Goal: Task Accomplishment & Management: Manage account settings

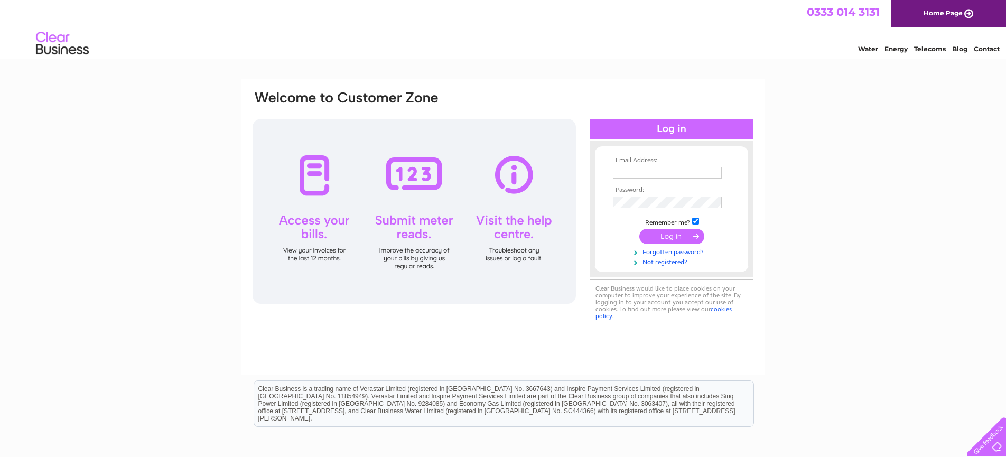
click at [643, 172] on input "text" at bounding box center [667, 173] width 109 height 12
paste input "info@prophirescotland.co.uk"
type input "info@prophirescotland.co.uk"
click at [682, 209] on td at bounding box center [671, 202] width 123 height 17
click at [683, 233] on input "submit" at bounding box center [671, 236] width 65 height 15
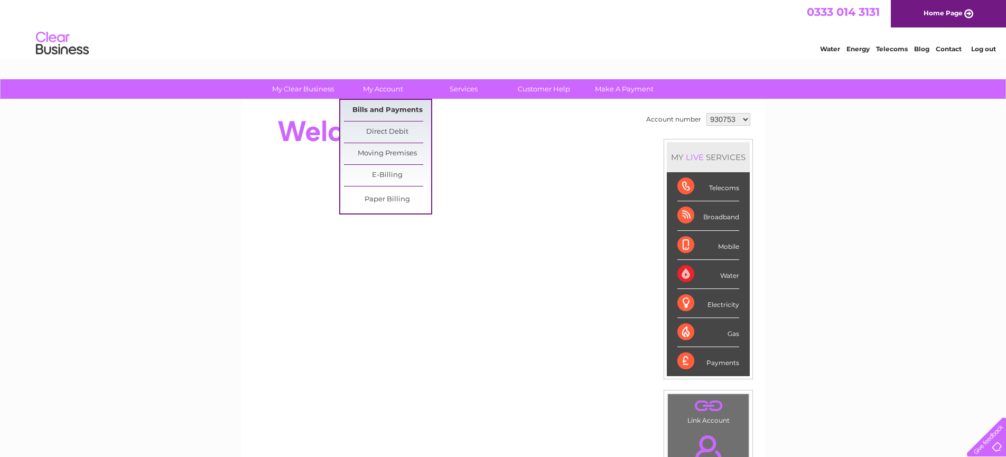
click at [387, 104] on link "Bills and Payments" at bounding box center [387, 110] width 87 height 21
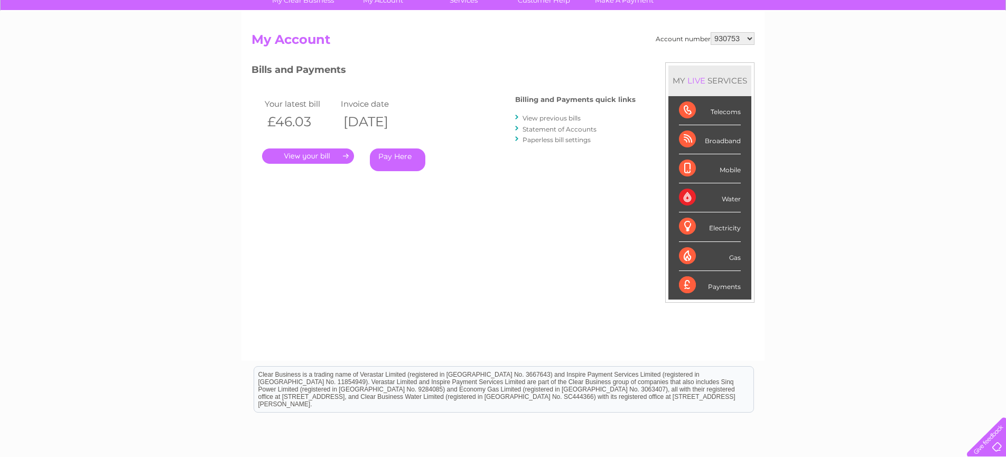
scroll to position [82, 0]
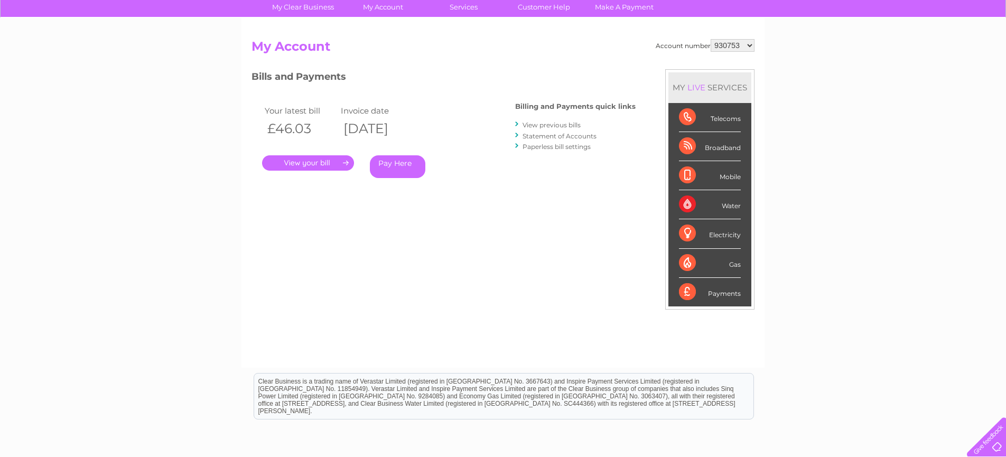
click at [558, 135] on link "Statement of Accounts" at bounding box center [559, 136] width 74 height 8
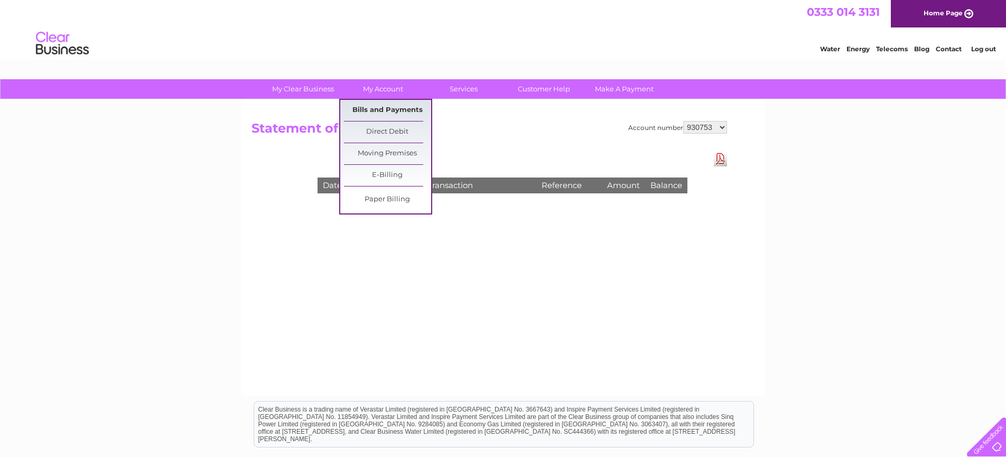
click at [396, 109] on link "Bills and Payments" at bounding box center [387, 110] width 87 height 21
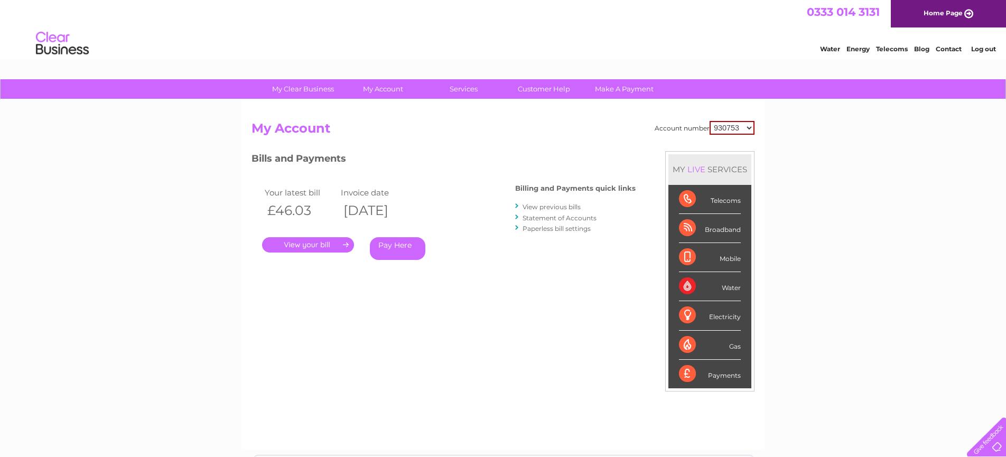
click at [732, 126] on select "930753 1125003" at bounding box center [731, 128] width 45 height 14
select select "1125003"
click at [710, 121] on select "930753 1125003" at bounding box center [731, 128] width 45 height 14
click at [340, 245] on link "." at bounding box center [308, 244] width 92 height 15
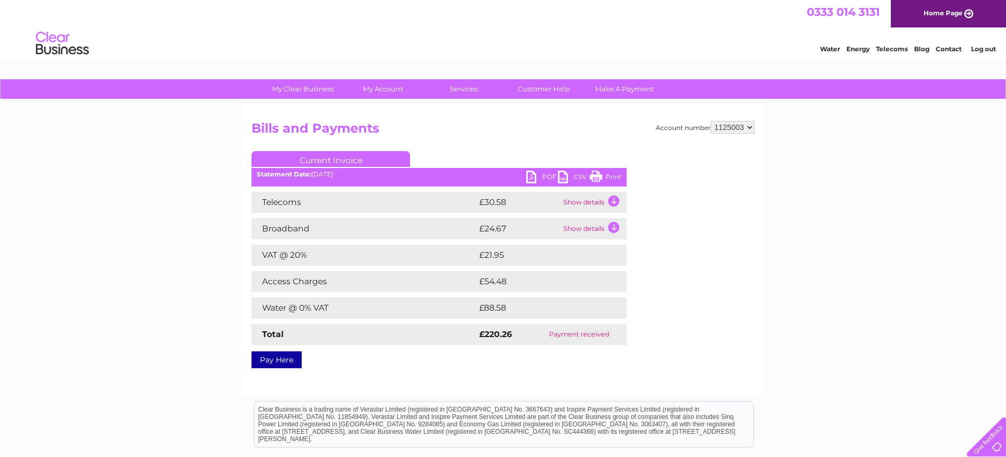
click at [618, 175] on link "Print" at bounding box center [605, 178] width 32 height 15
click at [318, 151] on link "Current Invoice" at bounding box center [330, 159] width 158 height 16
click at [534, 171] on link "PDF" at bounding box center [542, 178] width 32 height 15
